Goal: Information Seeking & Learning: Learn about a topic

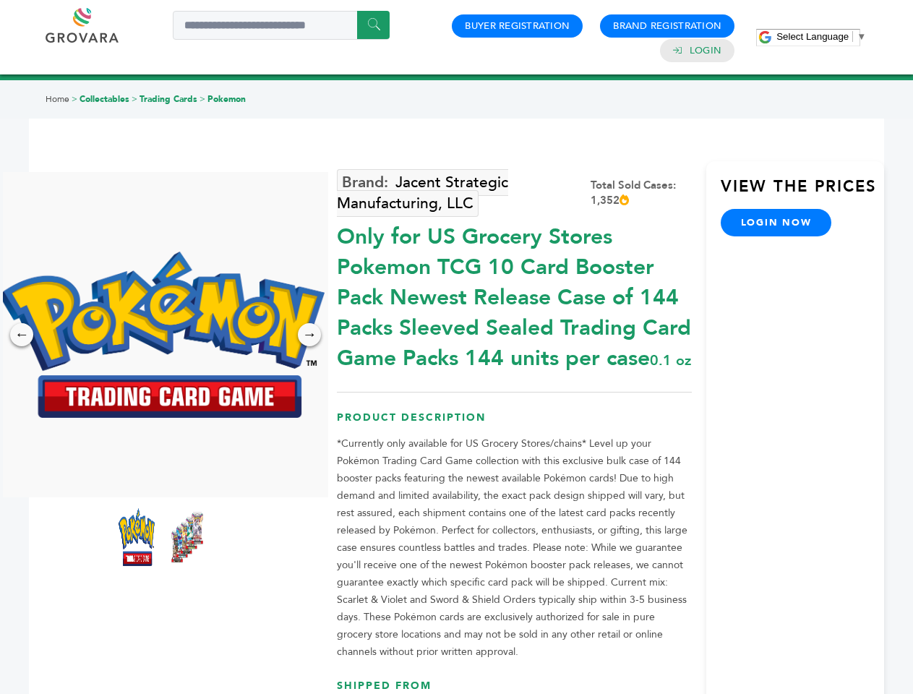
click at [821, 36] on span "Select Language" at bounding box center [812, 36] width 72 height 11
click at [162, 335] on img at bounding box center [161, 334] width 325 height 166
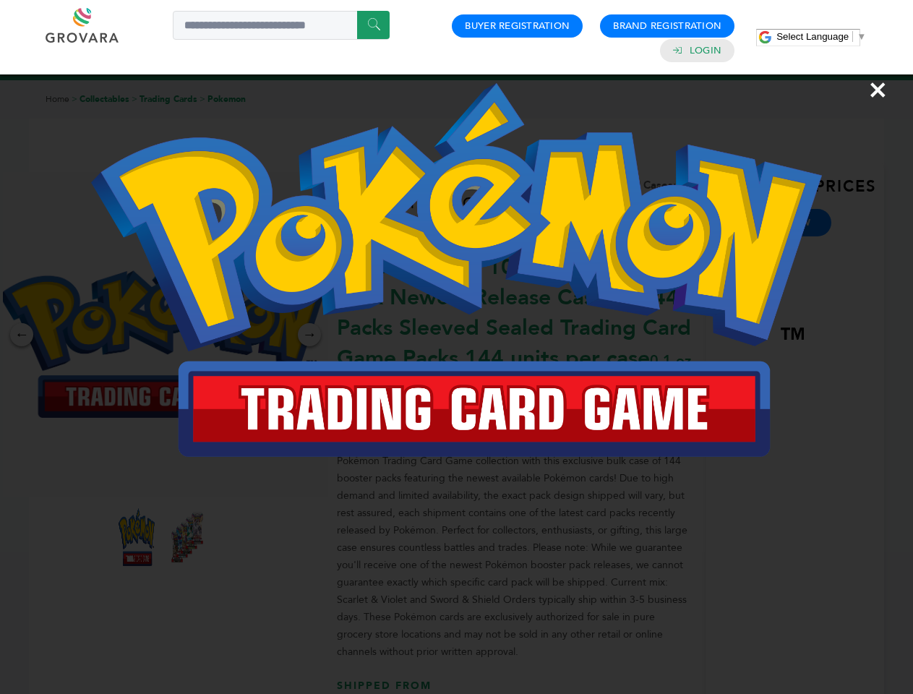
click at [22, 335] on div "×" at bounding box center [456, 347] width 913 height 694
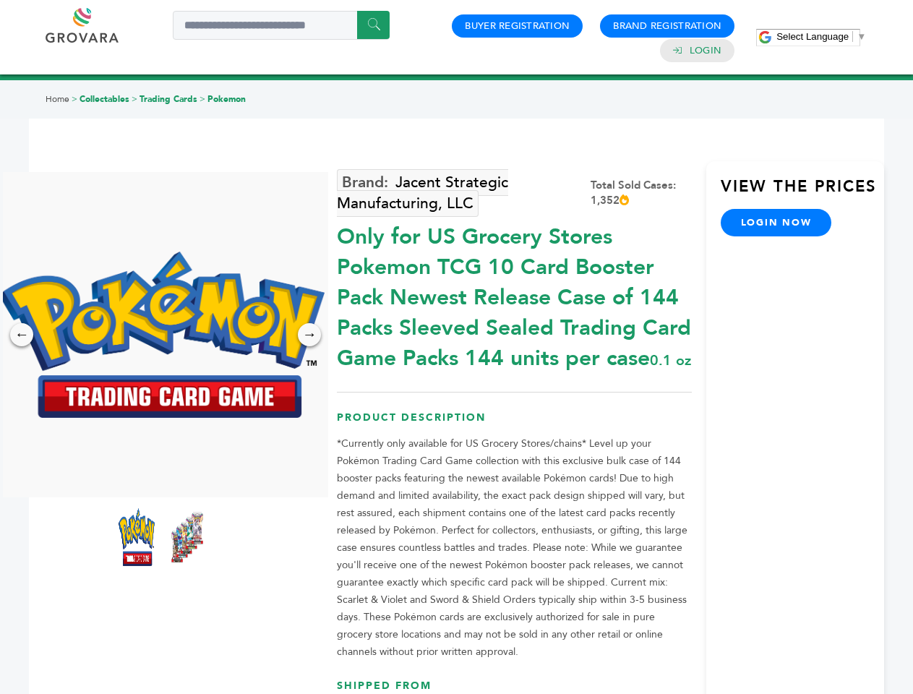
click at [309, 335] on div "→" at bounding box center [309, 334] width 23 height 23
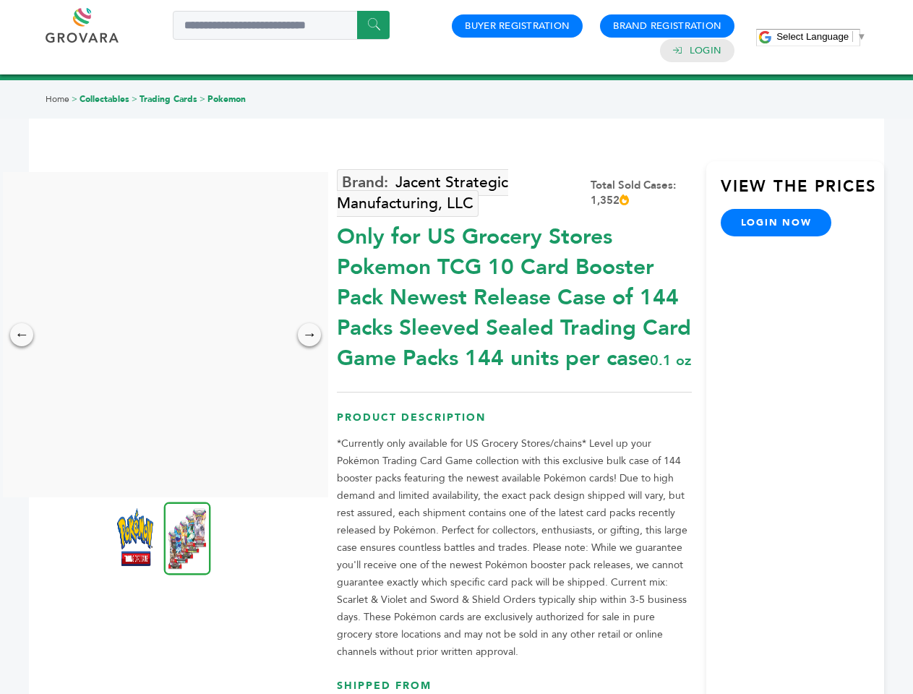
click at [137, 537] on img at bounding box center [135, 537] width 36 height 58
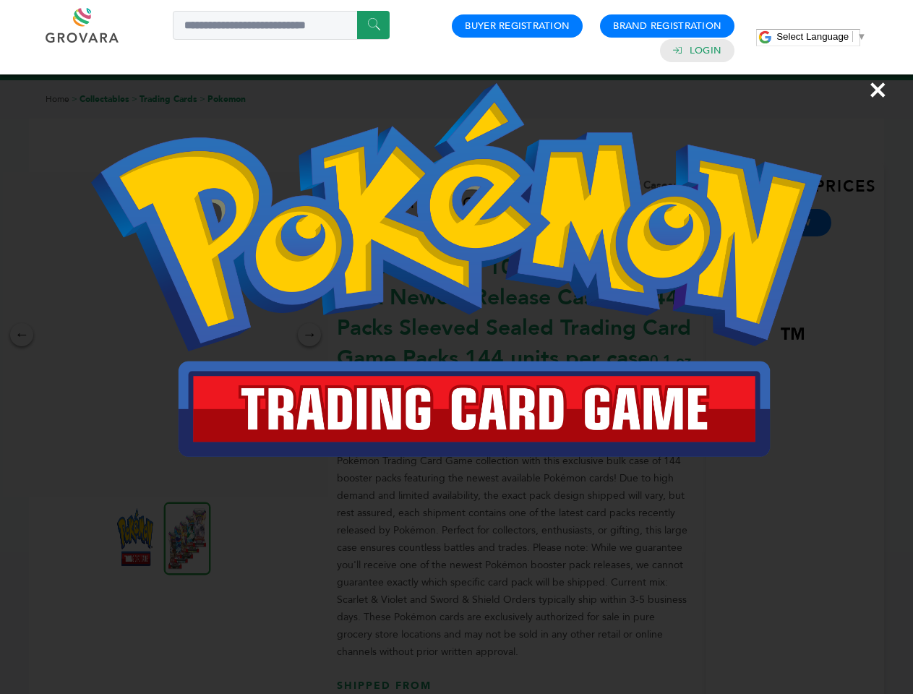
click at [187, 537] on div "×" at bounding box center [456, 347] width 913 height 694
